Goal: Transaction & Acquisition: Purchase product/service

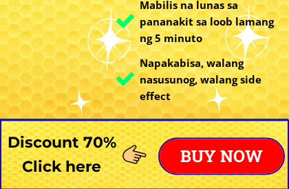
scroll to position [325, 0]
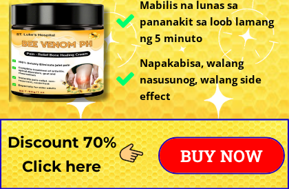
click at [91, 85] on div at bounding box center [60, 52] width 102 height 102
click at [87, 84] on div at bounding box center [60, 52] width 102 height 102
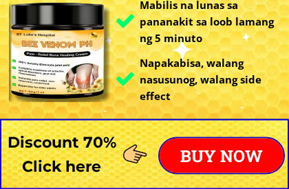
click at [227, 174] on div "BUY NOW" at bounding box center [221, 155] width 127 height 37
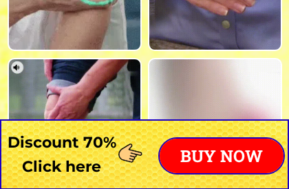
scroll to position [10804, 0]
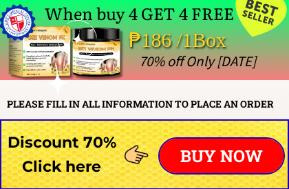
click at [230, 160] on p "BUY NOW" at bounding box center [222, 155] width 124 height 34
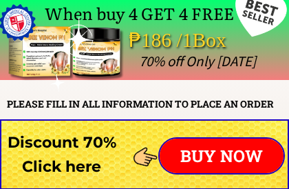
click at [211, 160] on p "BUY NOW" at bounding box center [222, 155] width 124 height 34
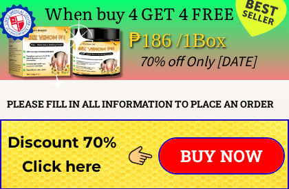
click at [218, 154] on p "BUY NOW" at bounding box center [222, 155] width 124 height 34
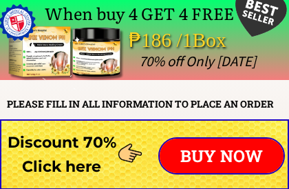
click at [213, 158] on p "BUY NOW" at bounding box center [222, 155] width 124 height 34
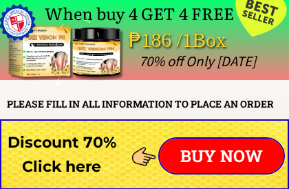
click at [187, 156] on p "BUY NOW" at bounding box center [222, 155] width 124 height 34
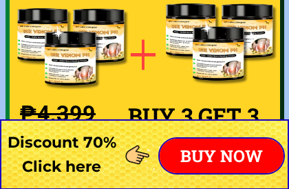
scroll to position [10126, 0]
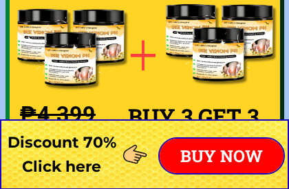
click at [251, 154] on p "BUY NOW" at bounding box center [222, 155] width 124 height 34
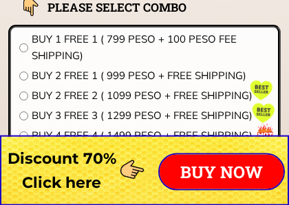
scroll to position [11075, 0]
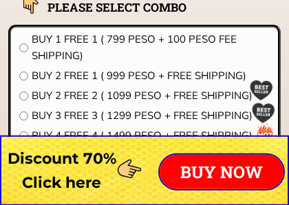
click at [21, 78] on input "radio" at bounding box center [23, 76] width 9 height 9
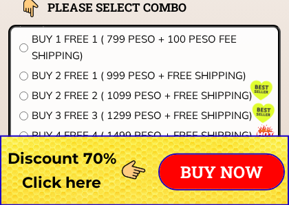
radio input "true"
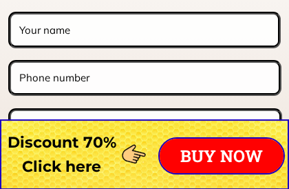
click at [32, 36] on input "text" at bounding box center [144, 29] width 257 height 30
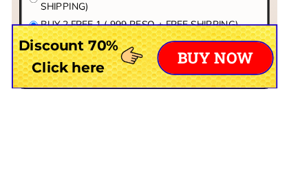
scroll to position [11016, 0]
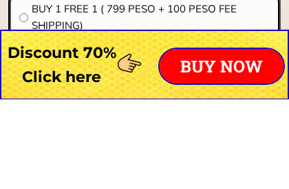
type input "[PERSON_NAME]"
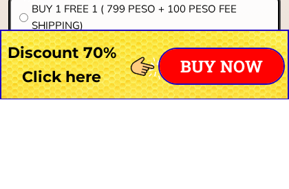
click at [28, 103] on input "radio" at bounding box center [23, 107] width 9 height 9
radio input "true"
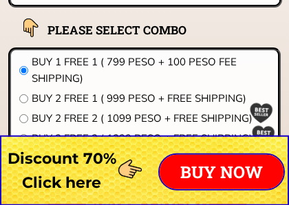
scroll to position [11053, 0]
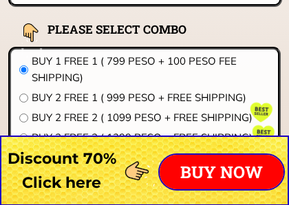
click at [21, 98] on input "radio" at bounding box center [23, 98] width 9 height 9
radio input "true"
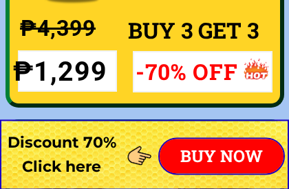
scroll to position [10212, 0]
